Goal: Task Accomplishment & Management: Complete application form

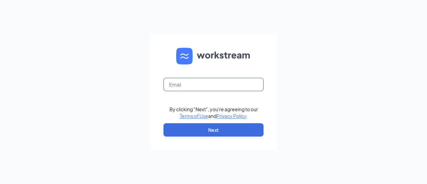
click at [246, 84] on input "text" at bounding box center [214, 84] width 100 height 13
type input "dustyn.good@runza.com"
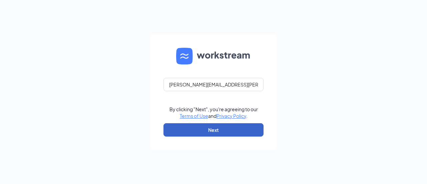
click at [230, 128] on button "Next" at bounding box center [214, 129] width 100 height 13
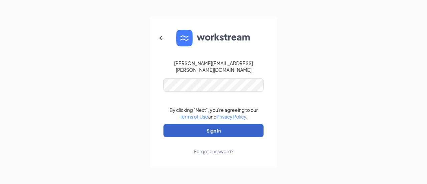
click at [232, 125] on button "Sign In" at bounding box center [214, 130] width 100 height 13
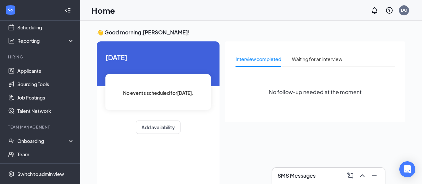
scroll to position [90, 0]
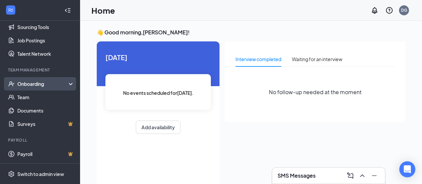
click at [34, 79] on div "Onboarding" at bounding box center [40, 83] width 80 height 13
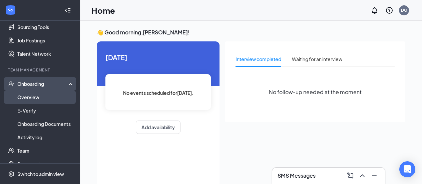
click at [36, 97] on link "Overview" at bounding box center [45, 96] width 57 height 13
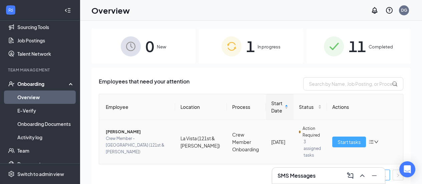
click at [345, 137] on button "Start tasks" at bounding box center [349, 142] width 34 height 11
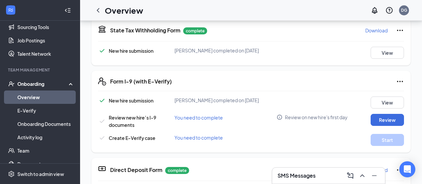
scroll to position [33, 0]
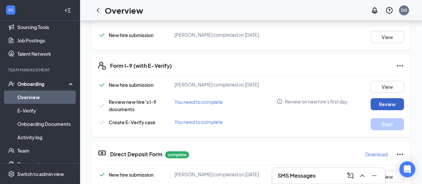
click at [385, 98] on button "Review" at bounding box center [387, 104] width 33 height 12
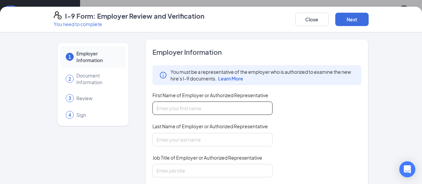
click at [209, 105] on input "First Name of Employer or Authorized Representative" at bounding box center [213, 107] width 120 height 13
type input "j"
type input "Jenna"
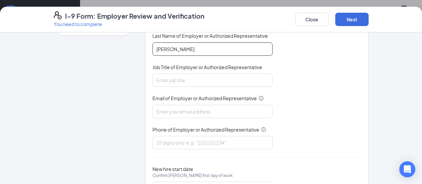
scroll to position [100, 0]
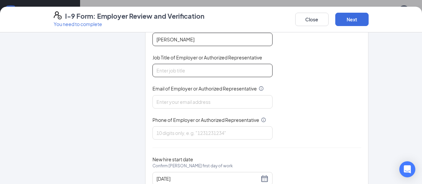
type input "Hellbusch"
click at [201, 72] on input "Job Title of Employer or Authorized Representative" at bounding box center [213, 70] width 120 height 13
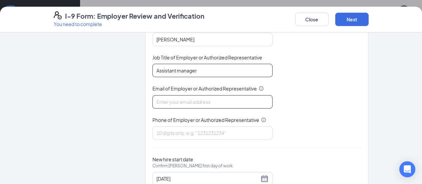
type input "Assistant manager"
click at [194, 99] on input "Email of Employer or Authorized Representative" at bounding box center [213, 101] width 120 height 13
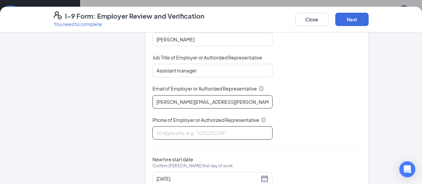
type input "jenna.hellbusch@runza.com"
click at [193, 135] on input "Phone of Employer or Authorized Representative" at bounding box center [213, 132] width 120 height 13
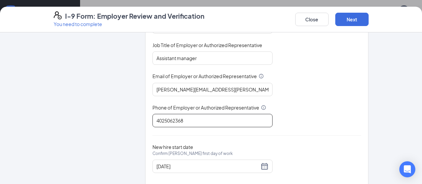
scroll to position [124, 0]
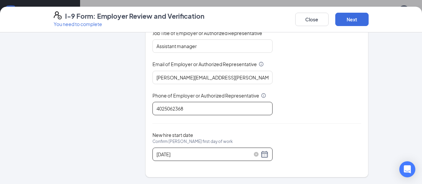
type input "4025062368"
click at [247, 154] on div "10/07/2025" at bounding box center [213, 154] width 112 height 8
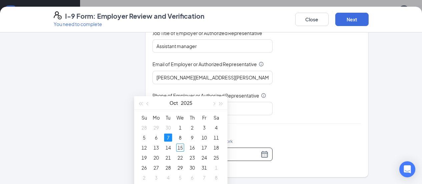
scroll to position [100, 0]
type input "10/15/2025"
click at [180, 149] on div "15" at bounding box center [180, 147] width 8 height 8
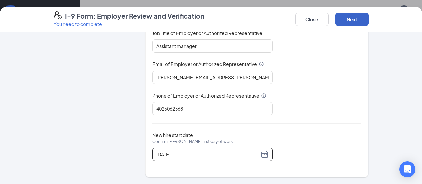
click at [369, 19] on button "Next" at bounding box center [351, 19] width 33 height 13
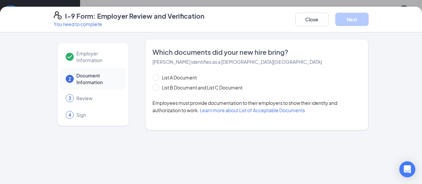
scroll to position [0, 0]
click at [153, 84] on input "List B Document and List C Document" at bounding box center [155, 86] width 5 height 5
radio input "true"
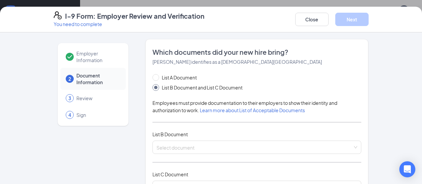
scroll to position [33, 0]
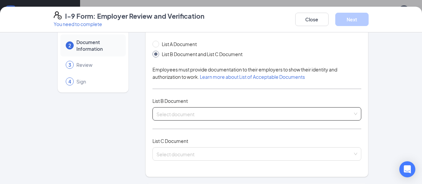
click at [187, 114] on div "Select document" at bounding box center [257, 113] width 209 height 13
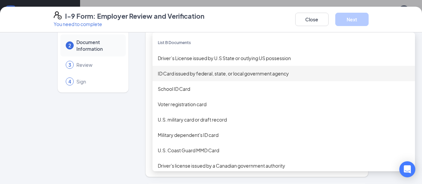
click at [125, 95] on div "Employer Information 2 Document Information 3 Review 4 Sign Which documents did…" at bounding box center [211, 180] width 315 height 348
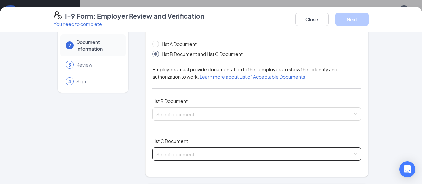
click at [169, 154] on input "search" at bounding box center [255, 153] width 197 height 10
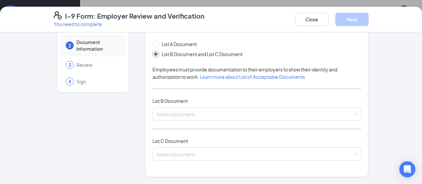
click at [114, 98] on div "Employer Information 2 Document Information 3 Review 4 Sign Which documents did…" at bounding box center [211, 180] width 315 height 348
click at [153, 42] on input "List A Document" at bounding box center [155, 43] width 5 height 5
radio input "true"
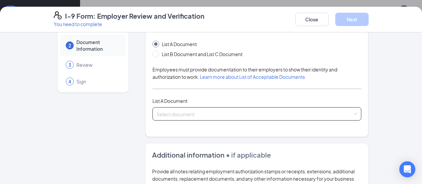
click at [153, 113] on div "Select document" at bounding box center [257, 113] width 209 height 13
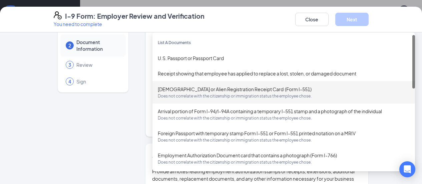
click at [109, 110] on div "Employer Information 2 Document Information 3 Review 4 Sign" at bounding box center [93, 160] width 79 height 308
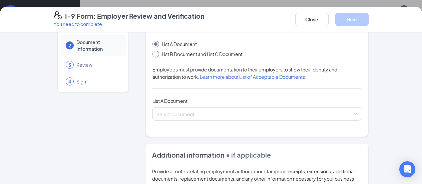
click at [153, 53] on input "List B Document and List C Document" at bounding box center [155, 53] width 5 height 5
radio input "true"
radio input "false"
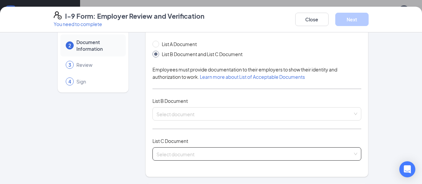
click at [158, 156] on input "search" at bounding box center [255, 153] width 197 height 10
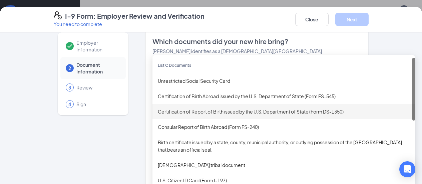
scroll to position [0, 0]
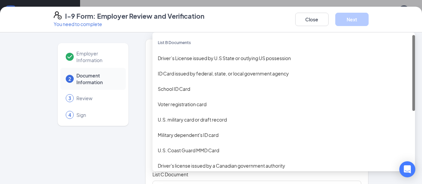
click at [189, 148] on div "Select document List B Documents Driver’s License issued by U.S State or outlyi…" at bounding box center [257, 147] width 209 height 13
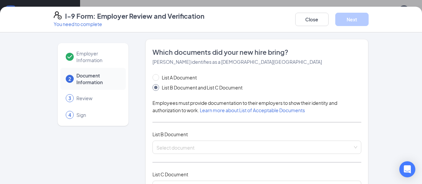
click at [146, 43] on div "Which documents did your new hire bring? Bailey K Hazzard identifies as a citiz…" at bounding box center [257, 124] width 223 height 171
click at [194, 149] on div "Select document Driver’s License issued by U.S State or outlying US possession …" at bounding box center [257, 147] width 209 height 13
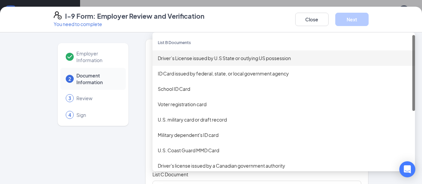
click at [201, 56] on div "Driver’s License issued by U.S State or outlying US possession" at bounding box center [284, 57] width 252 height 7
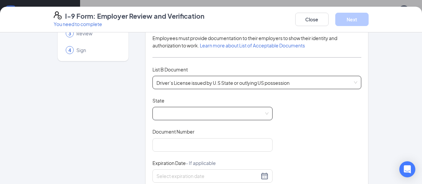
scroll to position [67, 0]
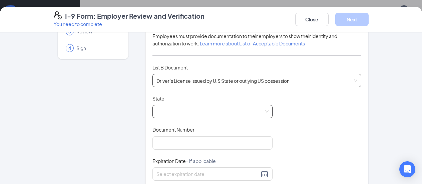
click at [189, 110] on div "AL AK Alabama Alaska American Samoa Arizona Arkansas California Colorado" at bounding box center [213, 111] width 120 height 13
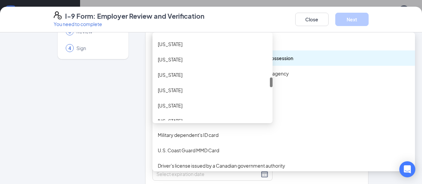
scroll to position [400, 0]
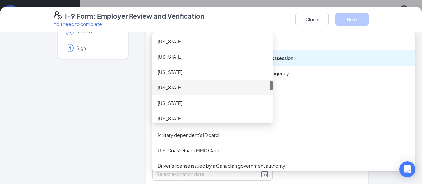
click at [159, 89] on div "Nebraska" at bounding box center [212, 87] width 109 height 7
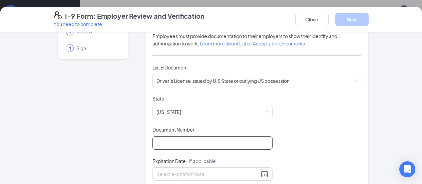
click at [186, 143] on input "Document Number" at bounding box center [213, 142] width 120 height 13
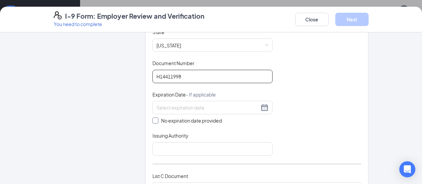
scroll to position [133, 0]
type input "H14411998"
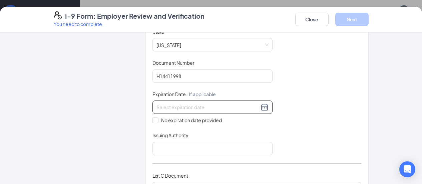
click at [175, 109] on input at bounding box center [208, 106] width 103 height 7
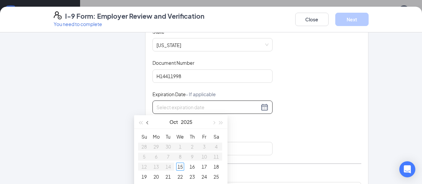
click at [147, 123] on button "button" at bounding box center [147, 121] width 7 height 13
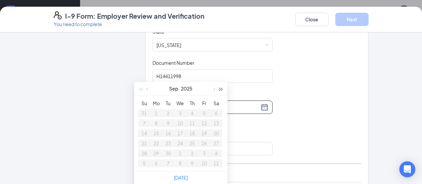
click at [222, 86] on button "button" at bounding box center [221, 88] width 7 height 13
type input "09/14/2027"
click at [172, 133] on div "14" at bounding box center [168, 133] width 8 height 8
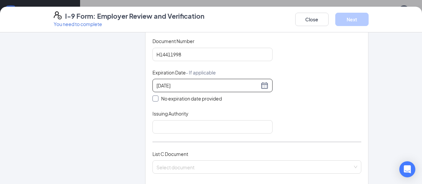
scroll to position [167, 0]
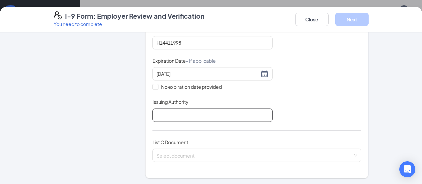
click at [178, 117] on input "Issuing Authority" at bounding box center [213, 114] width 120 height 13
type input "Nebraska"
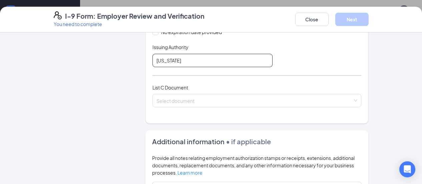
scroll to position [234, 0]
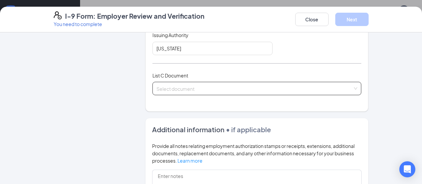
click at [198, 84] on input "search" at bounding box center [255, 87] width 197 height 10
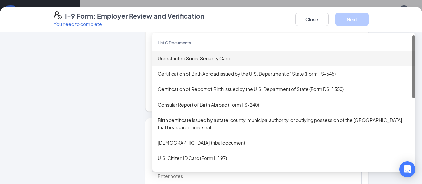
click at [178, 56] on div "Unrestricted Social Security Card" at bounding box center [284, 58] width 252 height 7
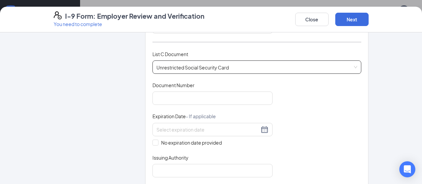
scroll to position [267, 0]
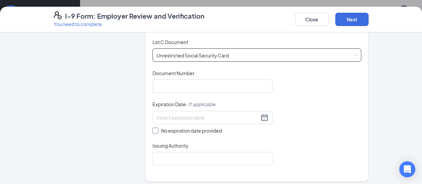
click at [153, 129] on input "No expiration date provided" at bounding box center [155, 129] width 5 height 5
checkbox input "true"
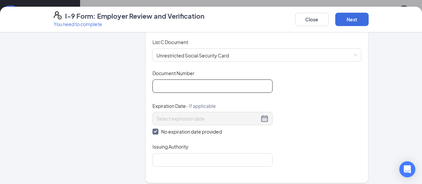
click at [153, 84] on input "Document Number" at bounding box center [213, 85] width 120 height 13
click at [285, 84] on div "Document Title Unrestricted Social Security Card Document Number Expiration Dat…" at bounding box center [257, 118] width 209 height 97
click at [232, 162] on input "Issuing Authority" at bounding box center [213, 159] width 120 height 13
click at [245, 83] on input "Document Number" at bounding box center [213, 85] width 120 height 13
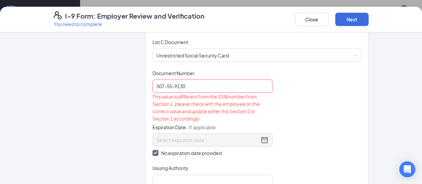
click at [210, 62] on div "List C Document Unrestricted Social Security Card Unrestricted Social Security …" at bounding box center [257, 53] width 209 height 31
click at [197, 89] on input "507-55-9130" at bounding box center [213, 85] width 120 height 13
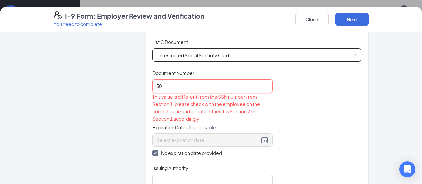
click at [194, 54] on div "Unrestricted Social Security Card Unrestricted Social Security Card Certificati…" at bounding box center [257, 54] width 209 height 13
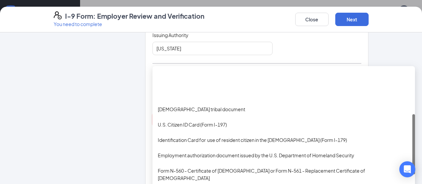
scroll to position [100, 0]
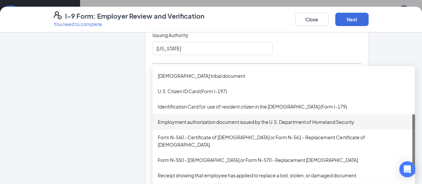
drag, startPoint x: 76, startPoint y: 121, endPoint x: 94, endPoint y: 111, distance: 20.0
click at [77, 121] on div "Employer Information 2 Document Information 3 Review 4 Sign" at bounding box center [93, 109] width 79 height 609
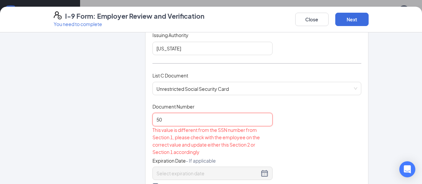
click at [176, 120] on input "50" at bounding box center [213, 119] width 120 height 13
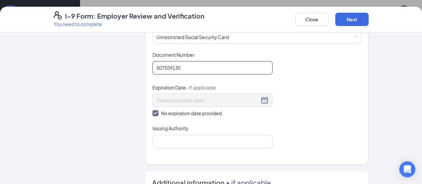
scroll to position [300, 0]
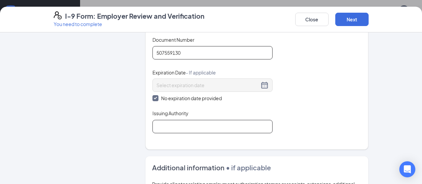
type input "507559130"
click at [187, 125] on input "Issuing Authority" at bounding box center [213, 126] width 120 height 13
type input "Social Security Administration"
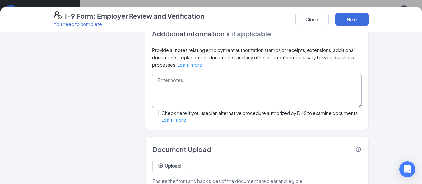
scroll to position [440, 0]
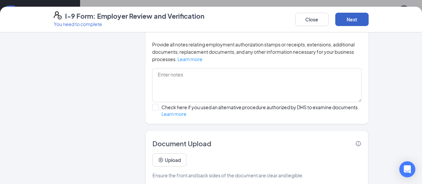
click at [369, 18] on button "Next" at bounding box center [351, 19] width 33 height 13
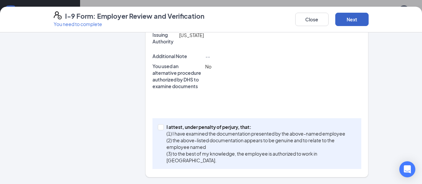
scroll to position [238, 0]
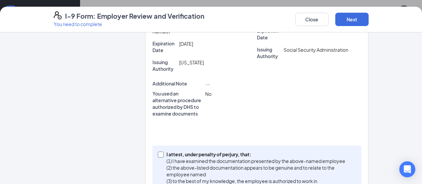
click at [158, 152] on input "I attest, under penalty of perjury, that: (1) I have examined the documentation…" at bounding box center [160, 154] width 5 height 5
checkbox input "true"
click at [369, 17] on button "Next" at bounding box center [351, 19] width 33 height 13
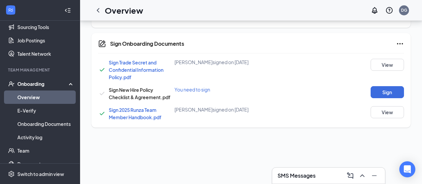
scroll to position [39, 0]
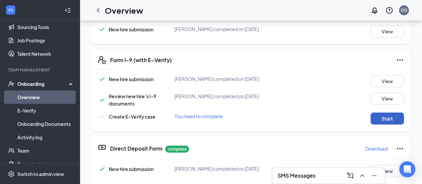
click at [389, 112] on button "Start" at bounding box center [387, 118] width 33 height 12
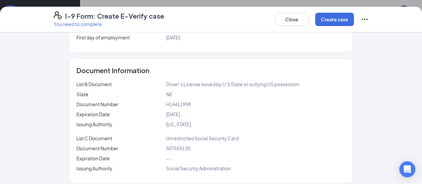
scroll to position [146, 0]
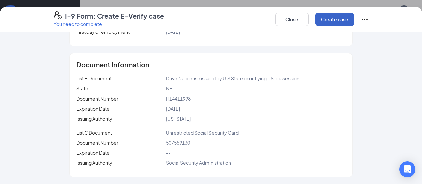
click at [354, 23] on button "Create case" at bounding box center [334, 19] width 39 height 13
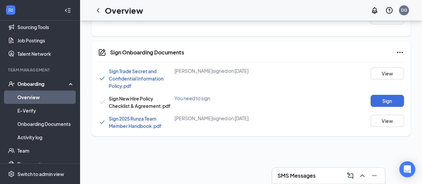
scroll to position [239, 0]
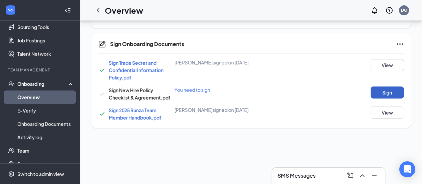
click at [384, 88] on button "Sign" at bounding box center [387, 92] width 33 height 12
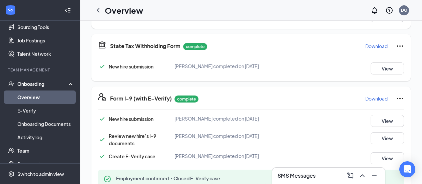
scroll to position [0, 0]
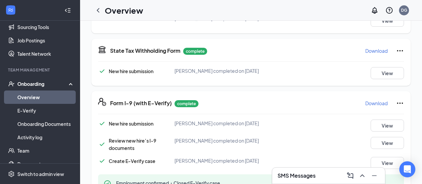
click at [99, 8] on icon "ChevronLeft" at bounding box center [98, 10] width 3 height 4
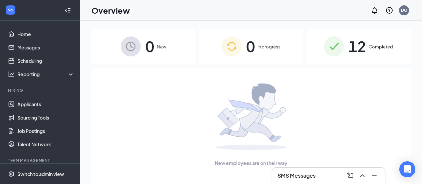
click at [340, 49] on img at bounding box center [334, 46] width 20 height 20
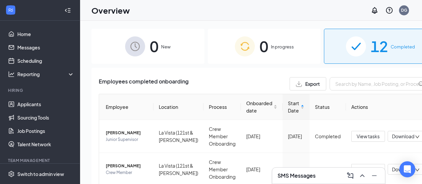
click at [260, 55] on span "0" at bounding box center [264, 46] width 9 height 23
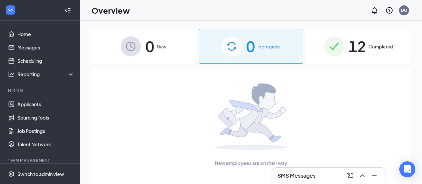
click at [162, 50] on div "0 New" at bounding box center [143, 46] width 104 height 35
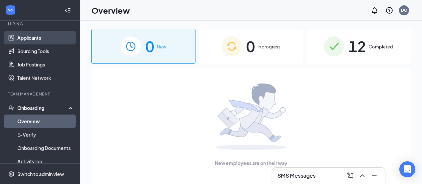
scroll to position [67, 0]
click at [40, 108] on div "Onboarding" at bounding box center [42, 107] width 51 height 7
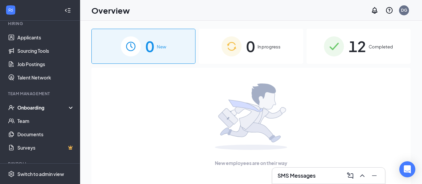
click at [42, 107] on div "Onboarding" at bounding box center [42, 107] width 51 height 7
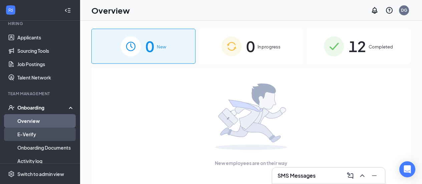
click at [43, 134] on link "E-Verify" at bounding box center [45, 133] width 57 height 13
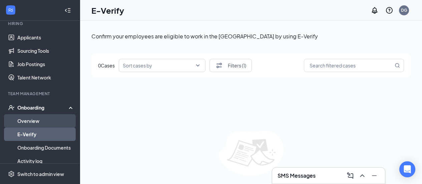
click at [47, 117] on link "Overview" at bounding box center [45, 120] width 57 height 13
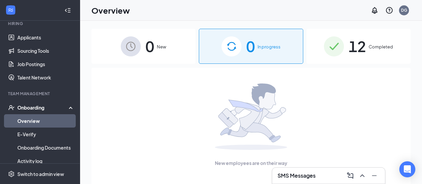
click at [363, 47] on span "12" at bounding box center [357, 46] width 17 height 23
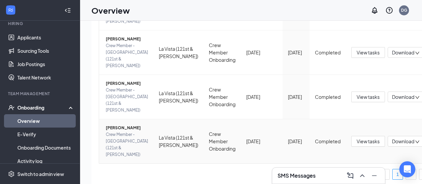
scroll to position [30, 0]
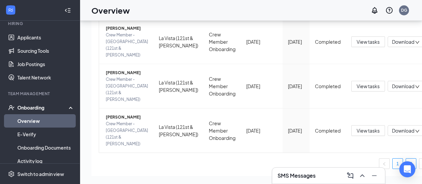
click at [406, 159] on link "2" at bounding box center [411, 164] width 10 height 10
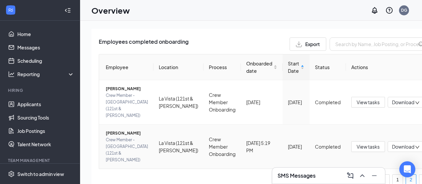
scroll to position [41, 0]
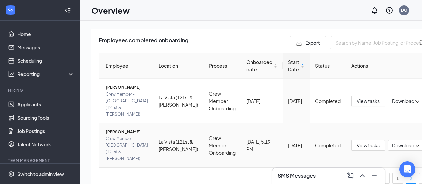
click at [138, 124] on td "Bailey K Hazzard Crew Member - La Vista (121st & Giles)" at bounding box center [126, 145] width 54 height 44
click at [357, 142] on span "View tasks" at bounding box center [368, 145] width 23 height 7
